Goal: Information Seeking & Learning: Learn about a topic

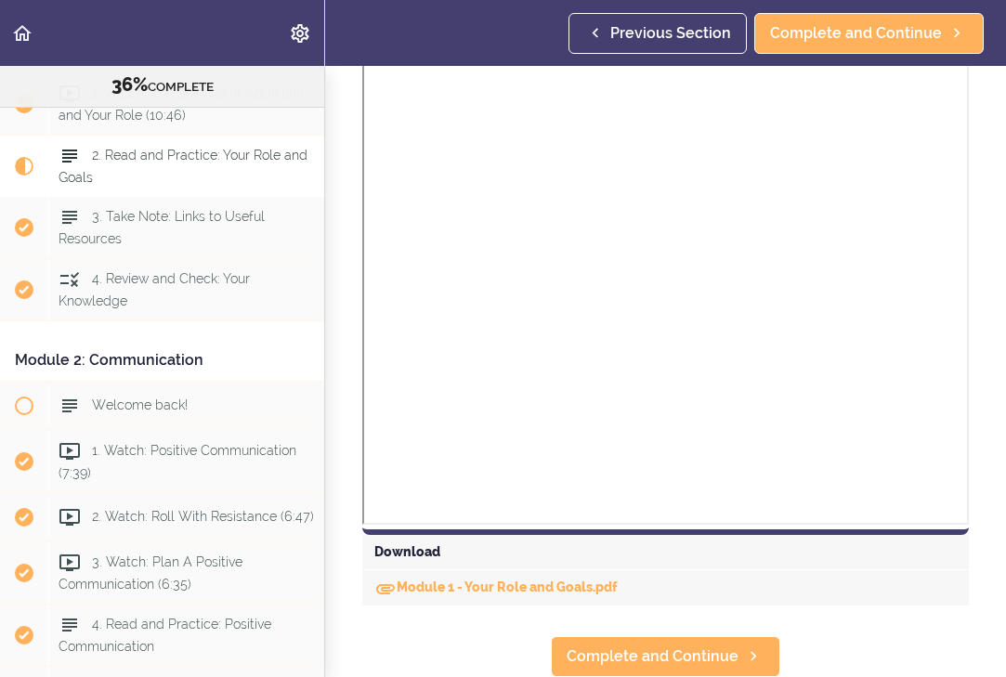
scroll to position [1274, 0]
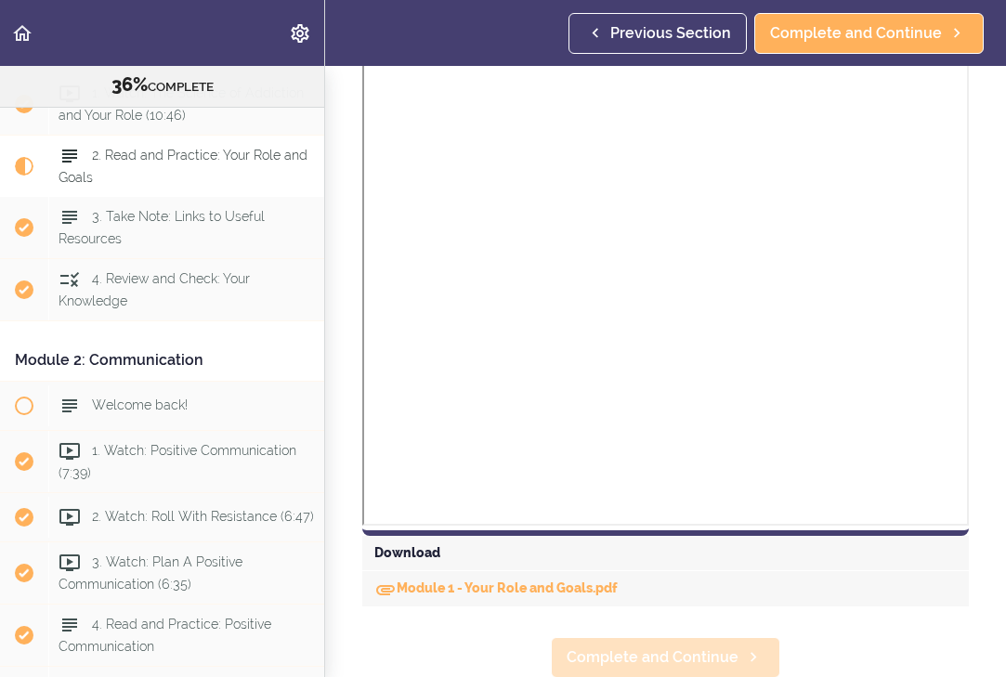
click at [698, 659] on span "Complete and Continue" at bounding box center [652, 657] width 172 height 22
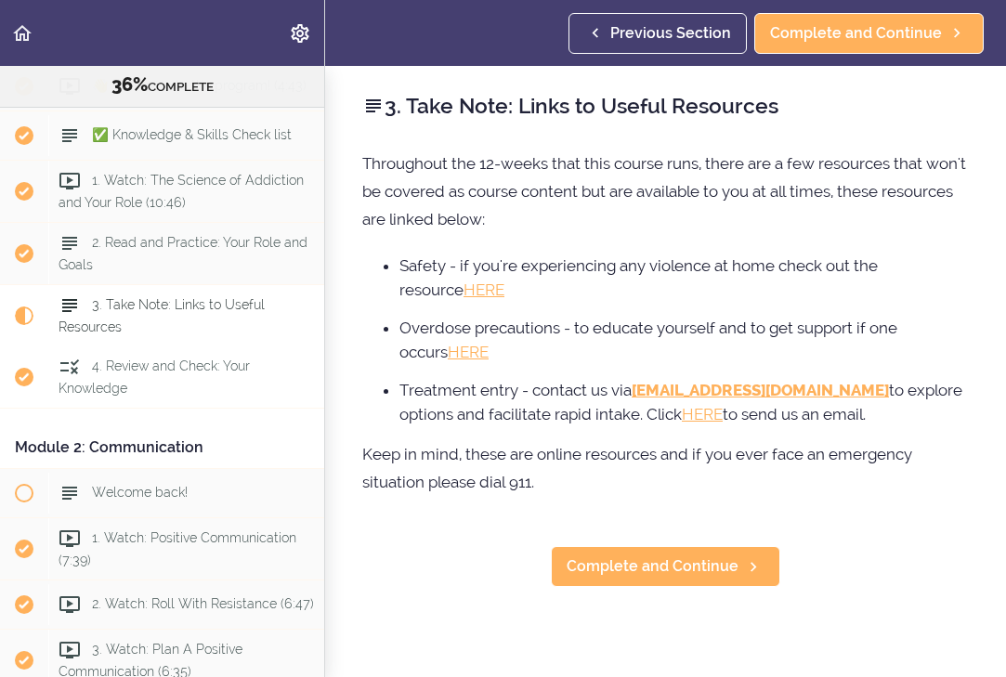
scroll to position [201, 0]
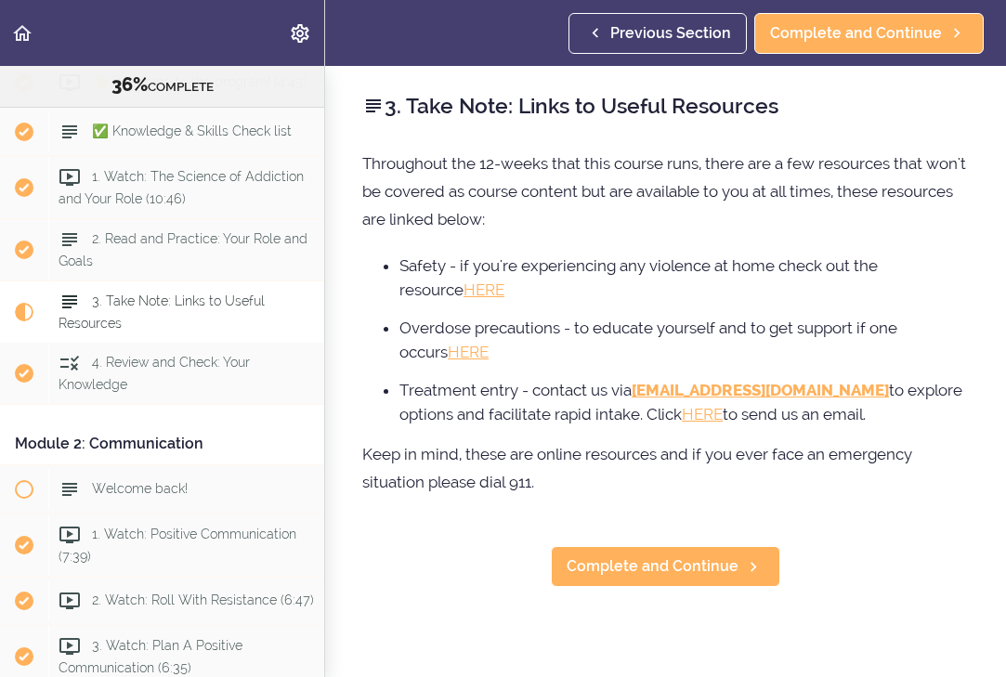
click at [219, 304] on span "3. Take Note: Links to Useful Resources" at bounding box center [161, 311] width 206 height 36
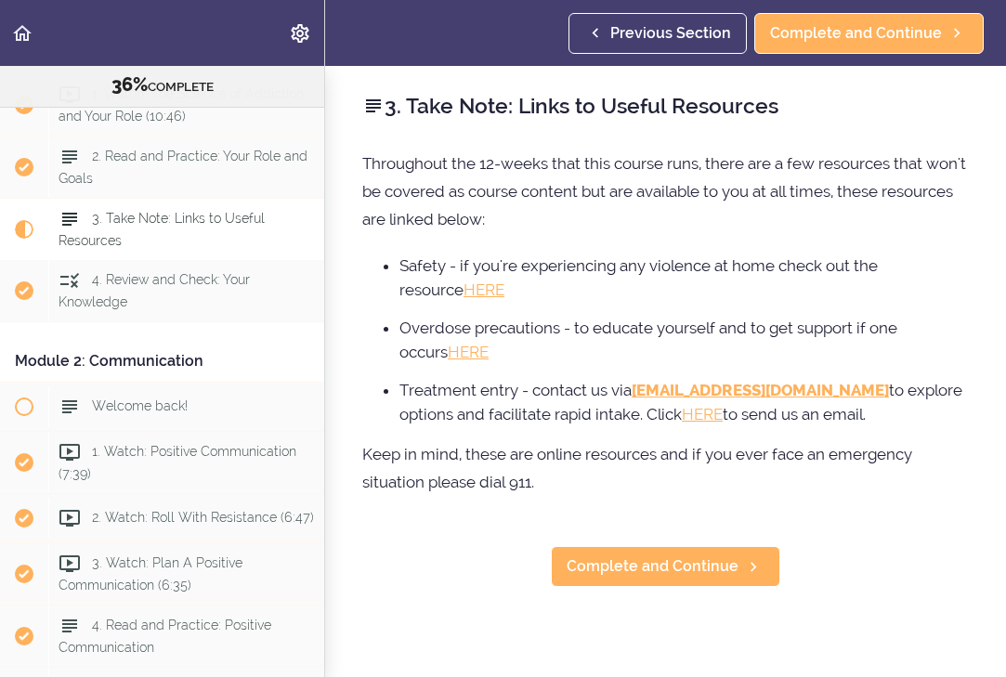
scroll to position [347, 0]
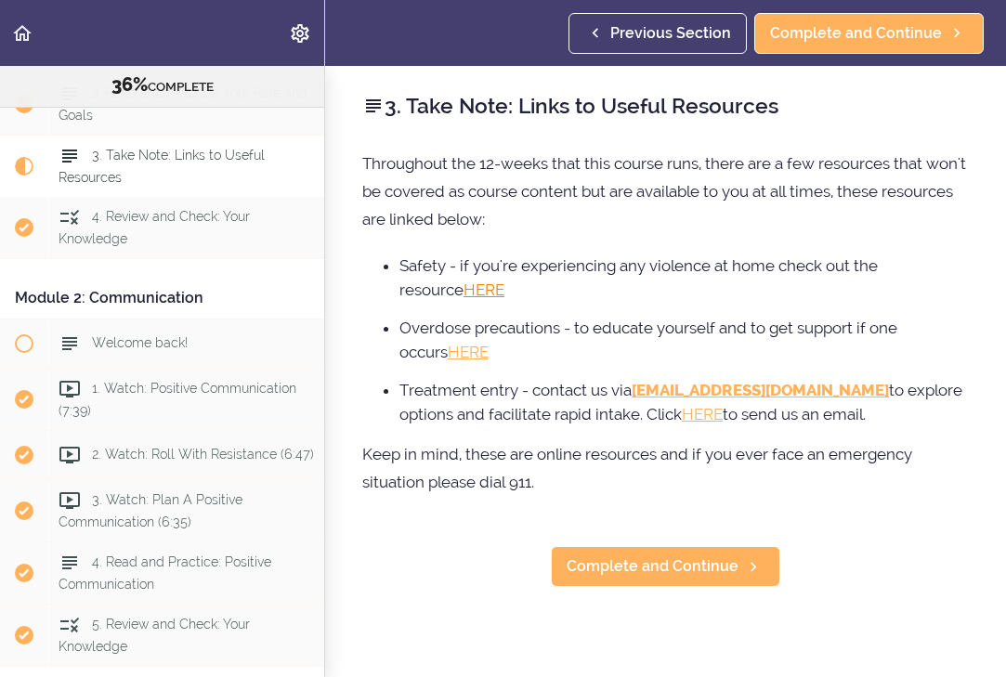
click at [463, 289] on link "HERE" at bounding box center [483, 289] width 41 height 19
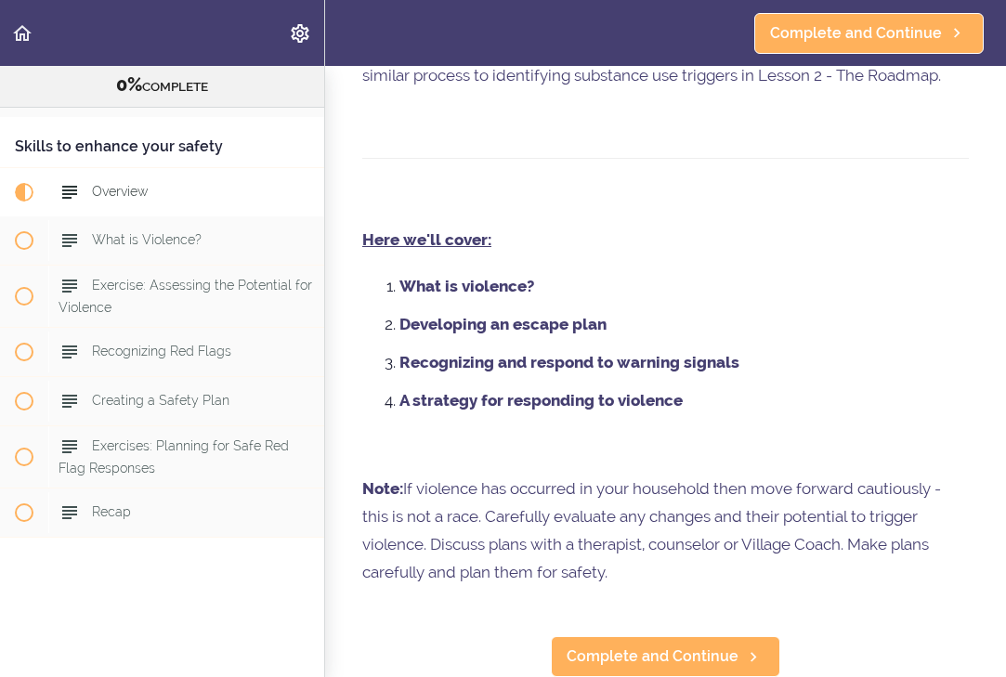
scroll to position [504, 0]
click at [680, 656] on span "Complete and Continue" at bounding box center [652, 656] width 172 height 22
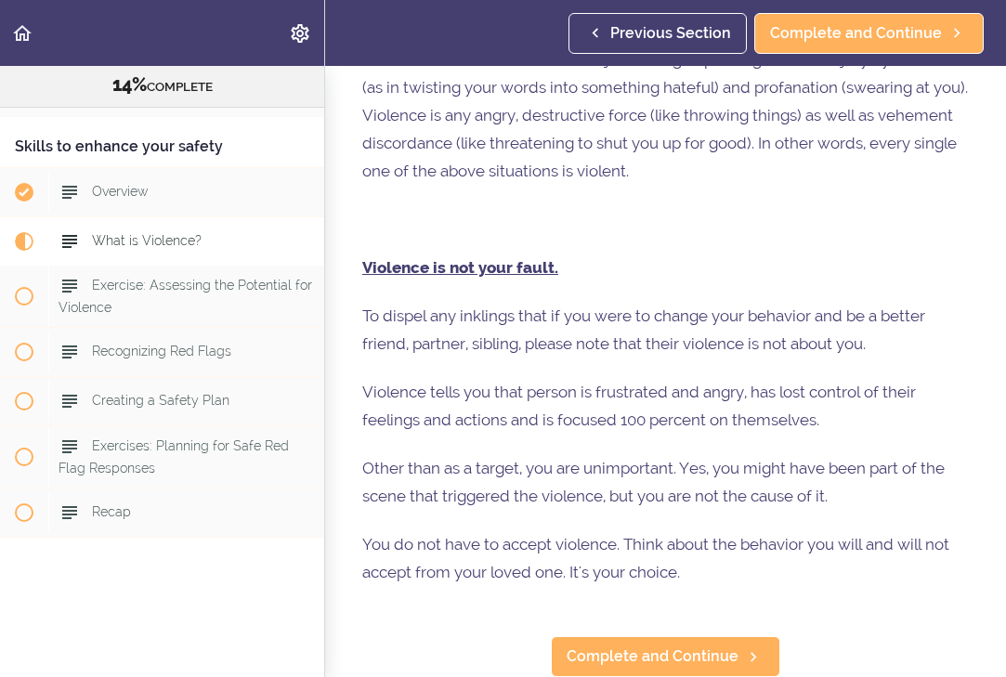
scroll to position [1159, 0]
click at [625, 655] on span "Complete and Continue" at bounding box center [652, 656] width 172 height 22
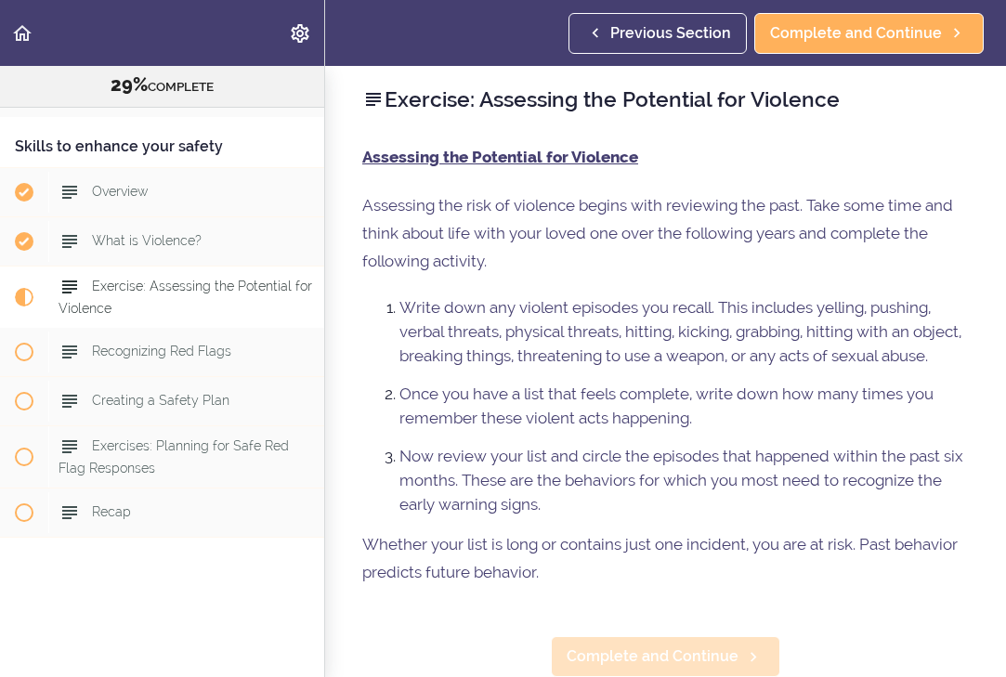
scroll to position [6, 0]
click at [670, 654] on span "Complete and Continue" at bounding box center [652, 656] width 172 height 22
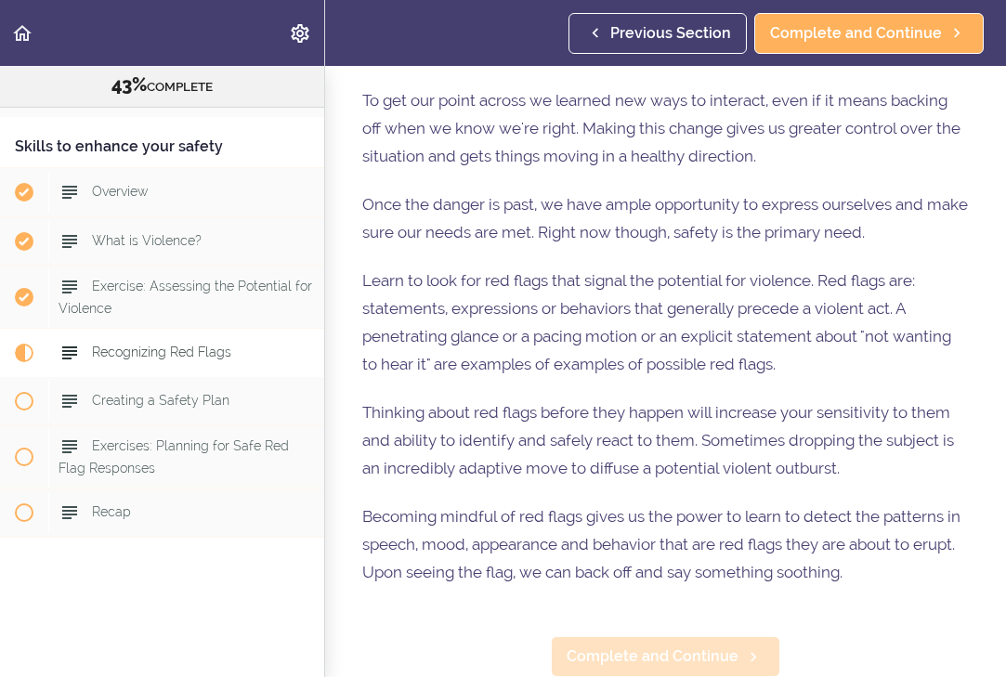
scroll to position [639, 0]
click at [684, 655] on span "Complete and Continue" at bounding box center [652, 656] width 172 height 22
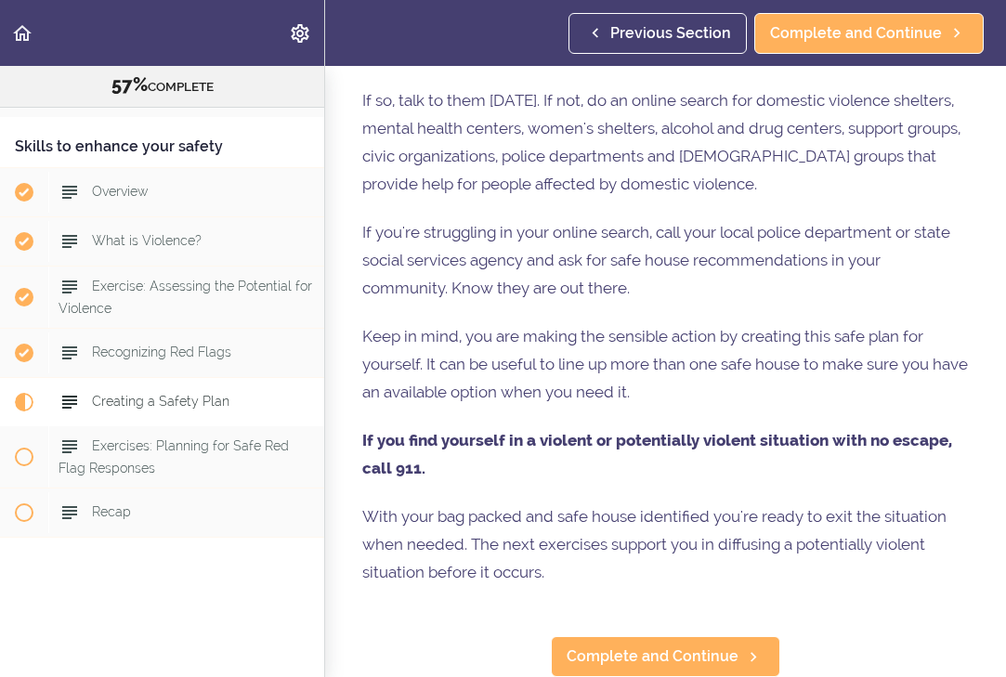
scroll to position [889, 0]
click at [625, 657] on span "Complete and Continue" at bounding box center [652, 656] width 172 height 22
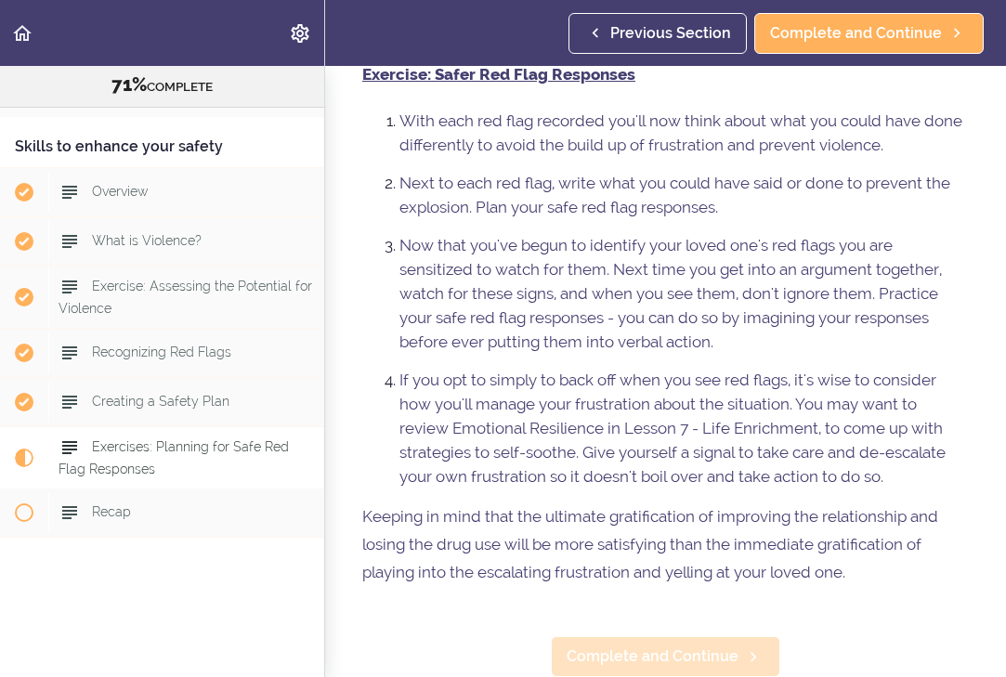
scroll to position [850, 0]
click at [714, 658] on span "Complete and Continue" at bounding box center [652, 656] width 172 height 22
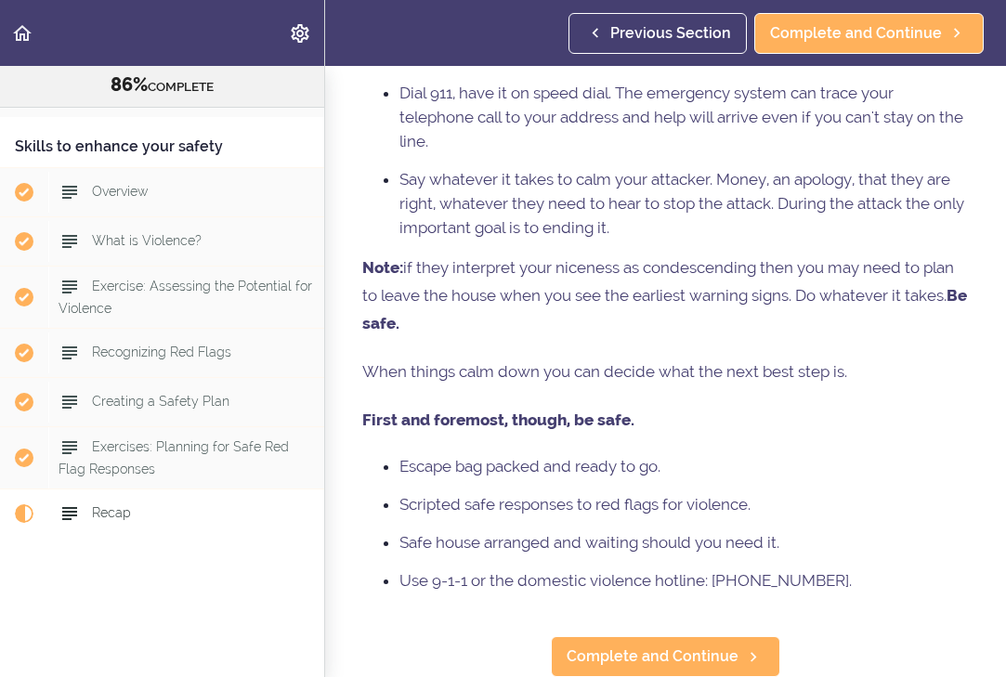
scroll to position [318, 0]
click at [636, 657] on span "Complete and Continue" at bounding box center [652, 656] width 172 height 22
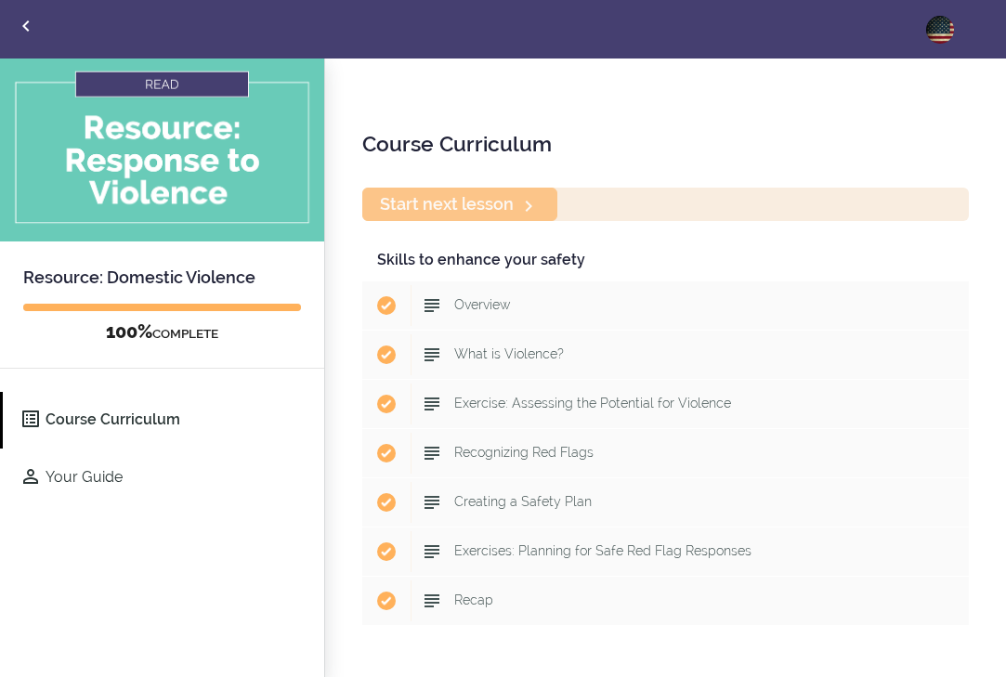
click at [25, 23] on use "Back to courses" at bounding box center [25, 25] width 6 height 11
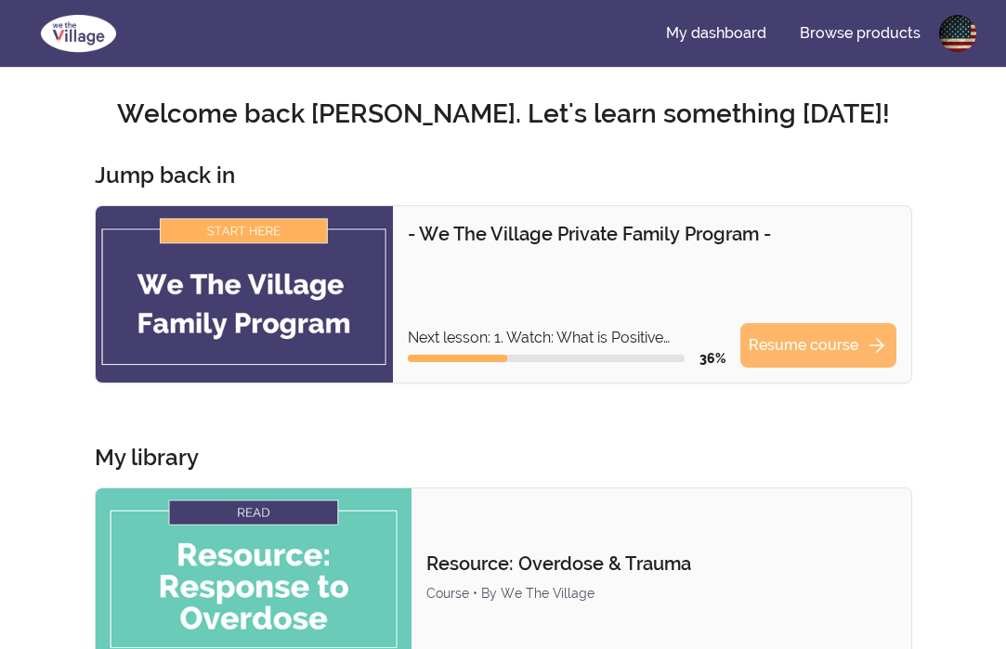
click at [827, 344] on link "Resume course arrow_forward" at bounding box center [818, 345] width 156 height 45
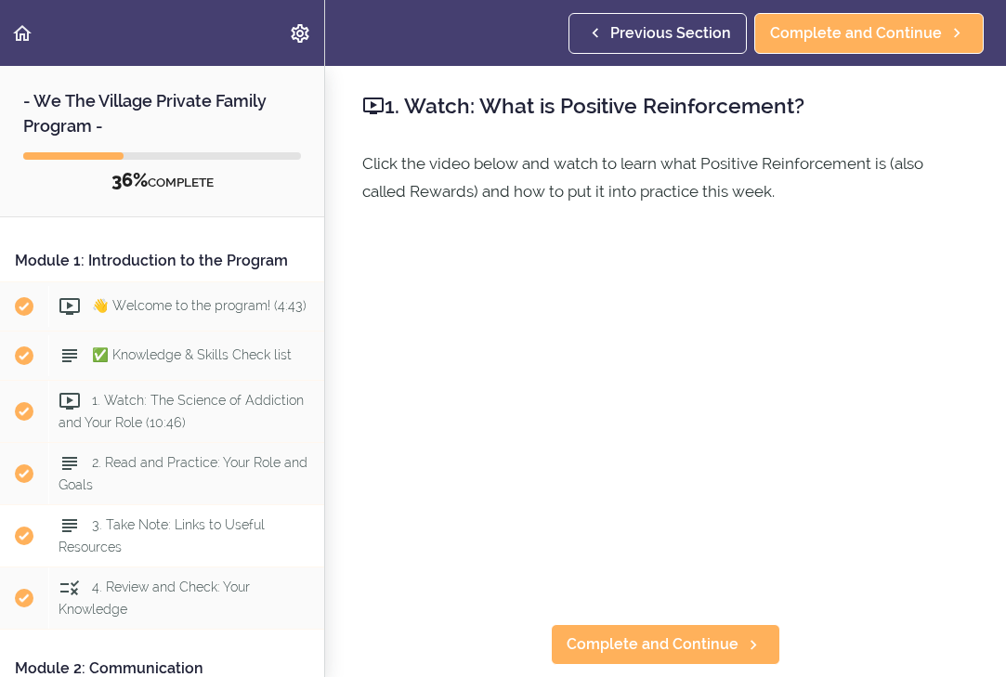
scroll to position [7, 0]
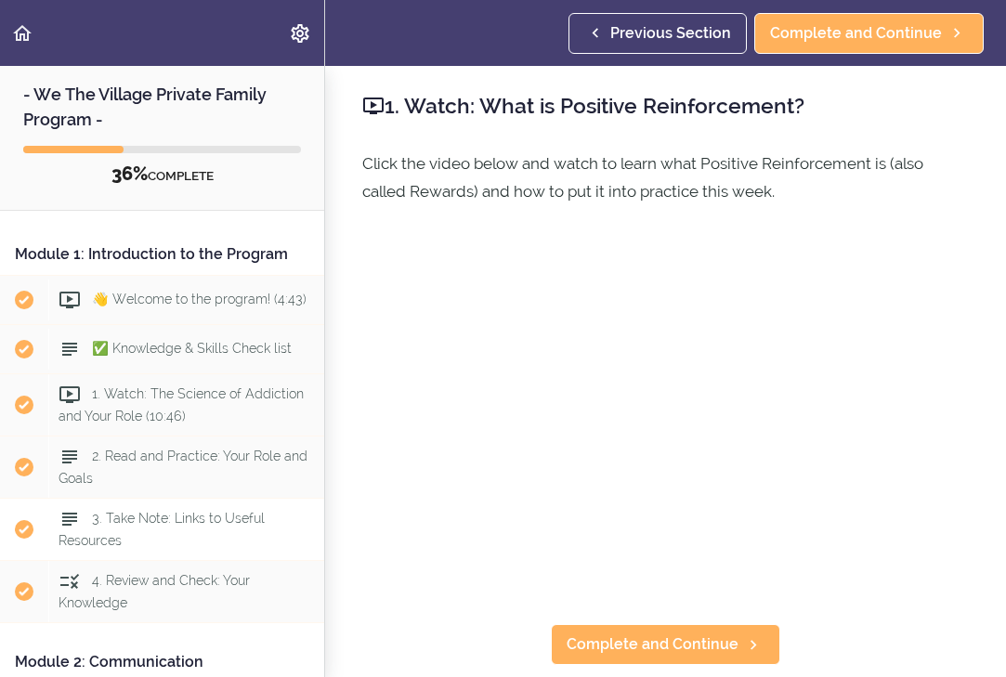
click at [220, 522] on span "3. Take Note: Links to Useful Resources" at bounding box center [161, 529] width 206 height 36
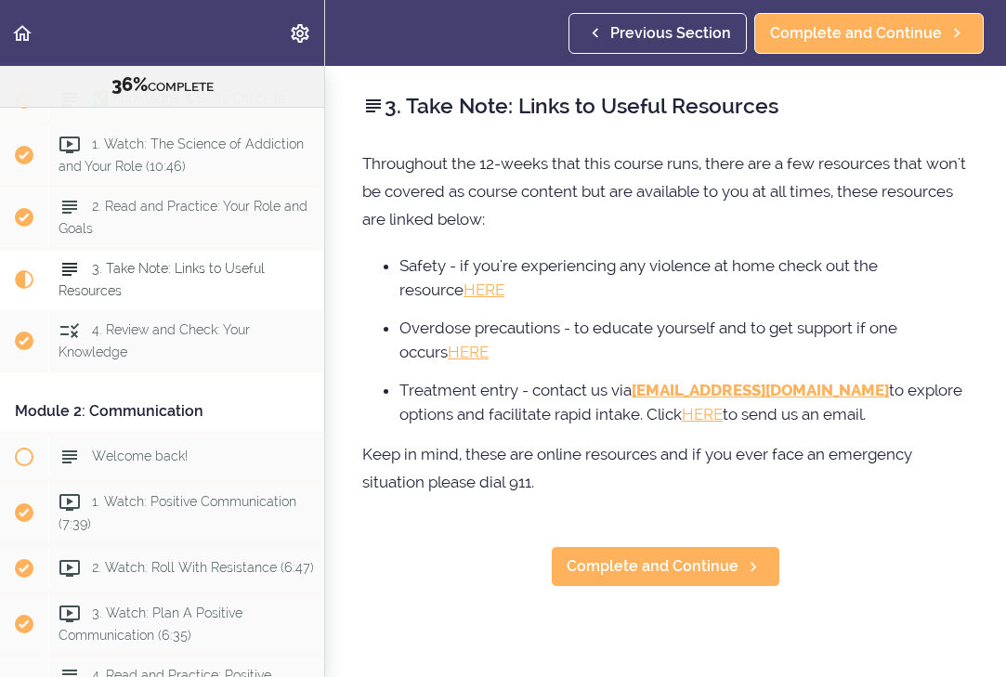
scroll to position [370, 0]
